Goal: Task Accomplishment & Management: Manage account settings

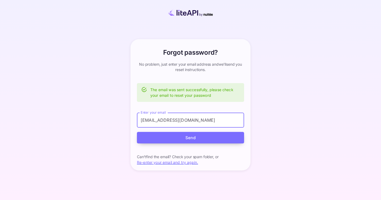
click at [165, 142] on button "Send" at bounding box center [190, 138] width 107 height 12
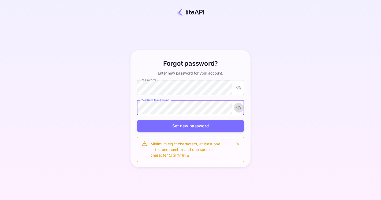
click at [239, 104] on button "toggle password visibility" at bounding box center [239, 108] width 10 height 10
click at [153, 124] on button "Set new password" at bounding box center [190, 126] width 107 height 12
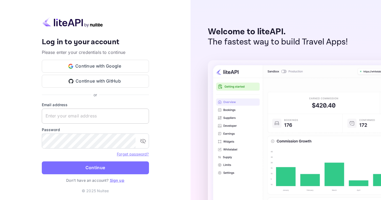
click at [107, 115] on input "text" at bounding box center [95, 115] width 107 height 15
type input "[EMAIL_ADDRESS][DOMAIN_NAME]"
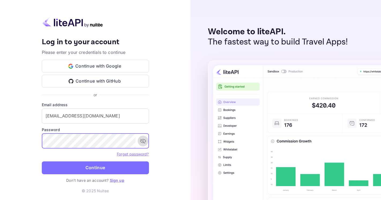
click at [141, 142] on icon "toggle password visibility" at bounding box center [143, 141] width 6 height 5
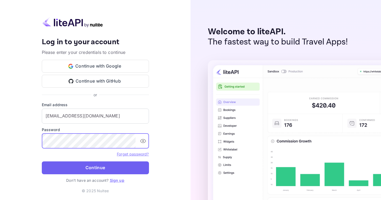
click at [62, 166] on button "Continue" at bounding box center [95, 167] width 107 height 13
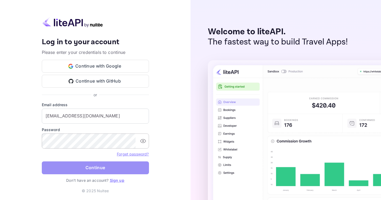
click at [58, 167] on button "Continue" at bounding box center [95, 167] width 107 height 13
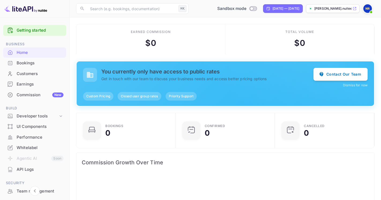
scroll to position [87, 96]
